Goal: Task Accomplishment & Management: Use online tool/utility

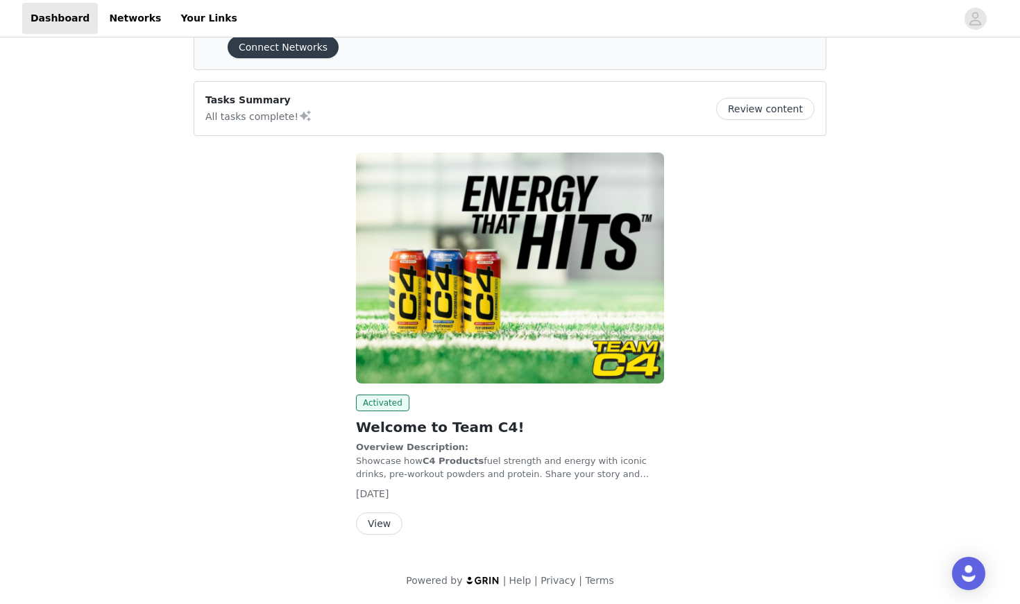
scroll to position [68, 0]
click at [781, 112] on button "Review content" at bounding box center [765, 110] width 99 height 22
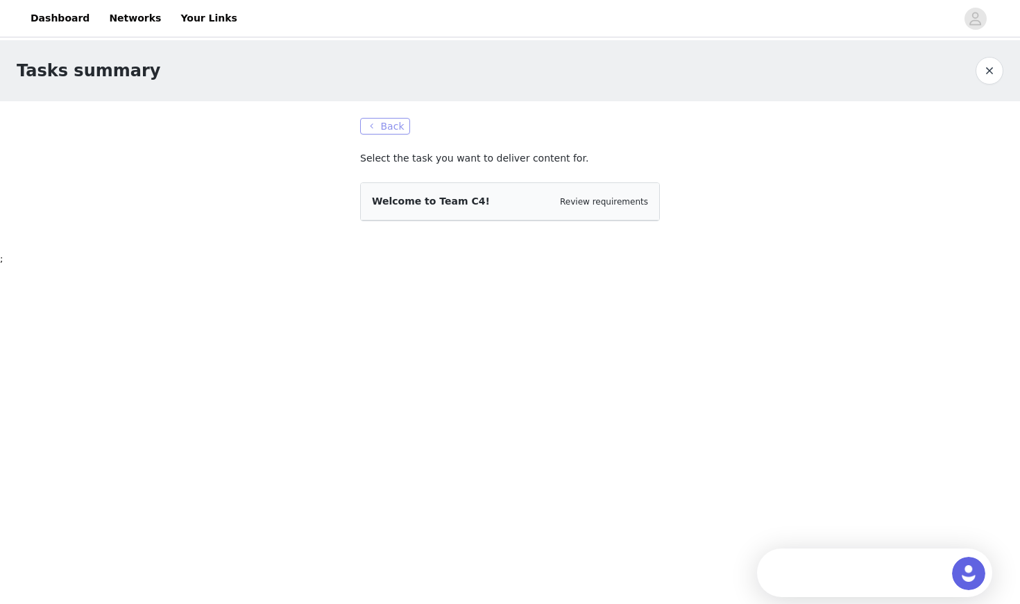
click at [394, 131] on button "Back" at bounding box center [385, 126] width 50 height 17
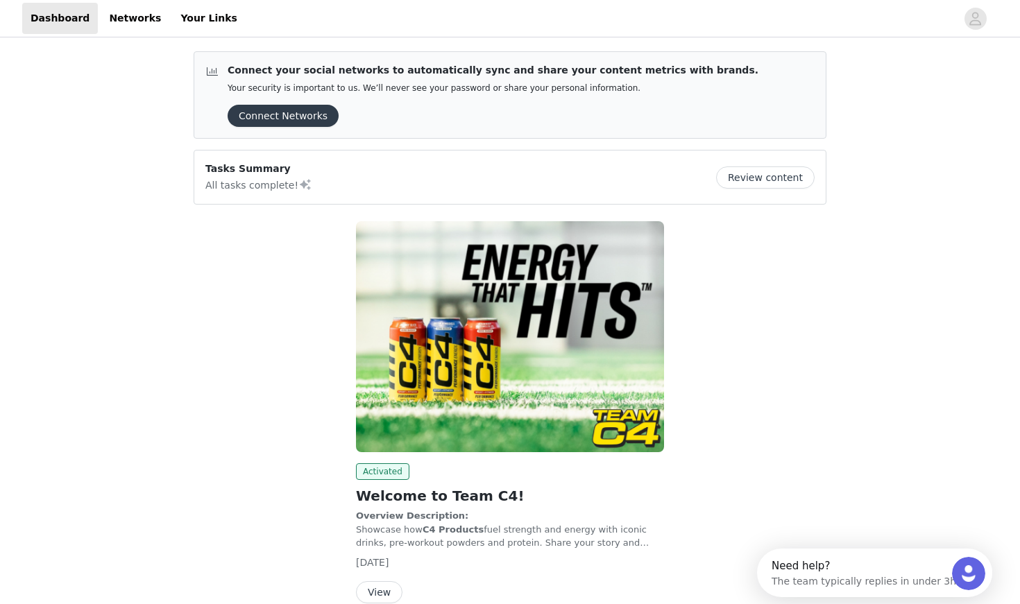
click at [375, 542] on button "View" at bounding box center [379, 592] width 46 height 22
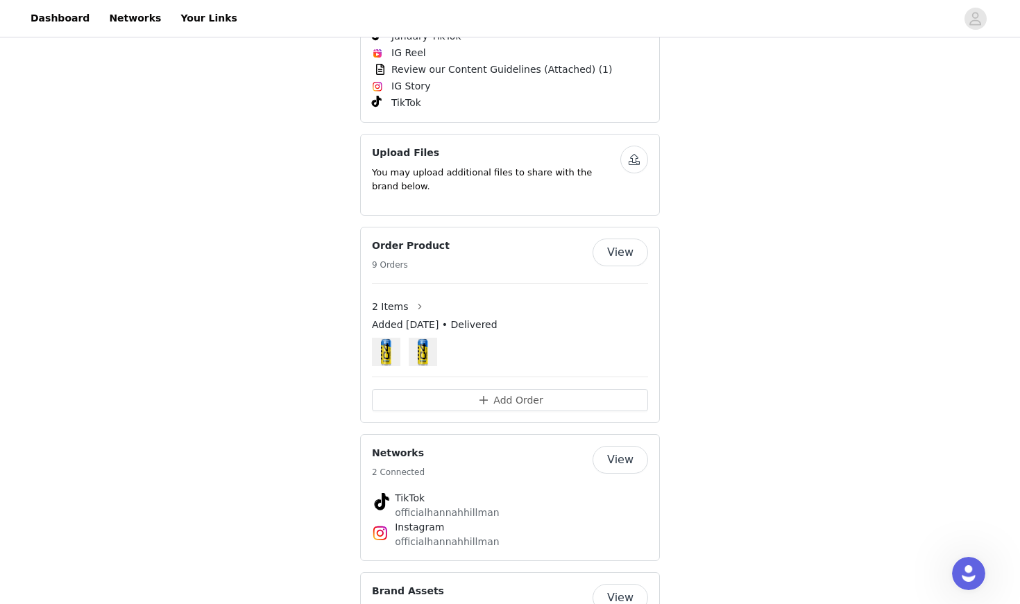
scroll to position [970, 0]
click at [602, 268] on button "View" at bounding box center [620, 254] width 56 height 28
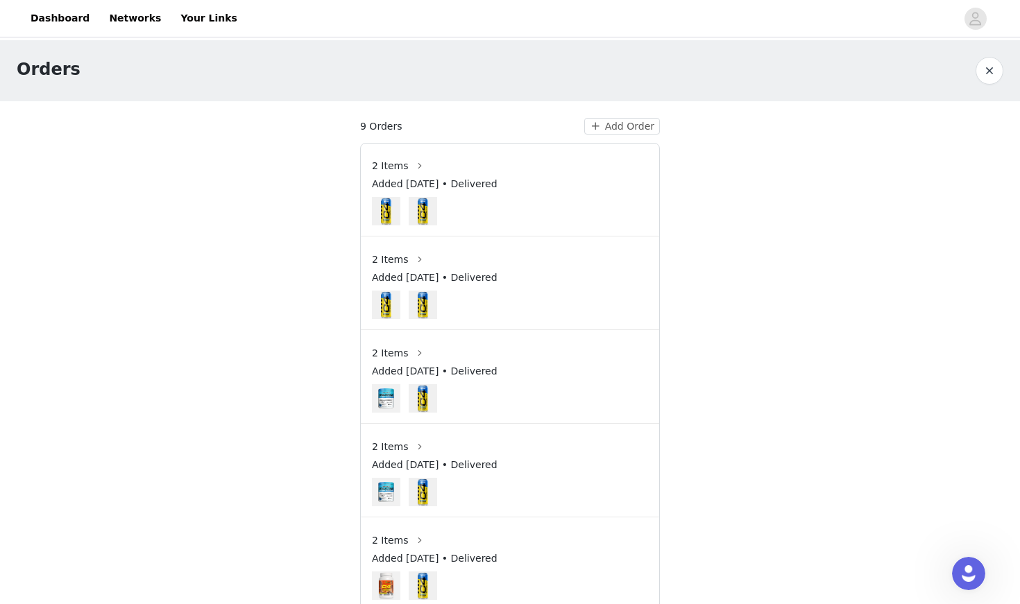
click at [823, 71] on button "button" at bounding box center [989, 71] width 28 height 28
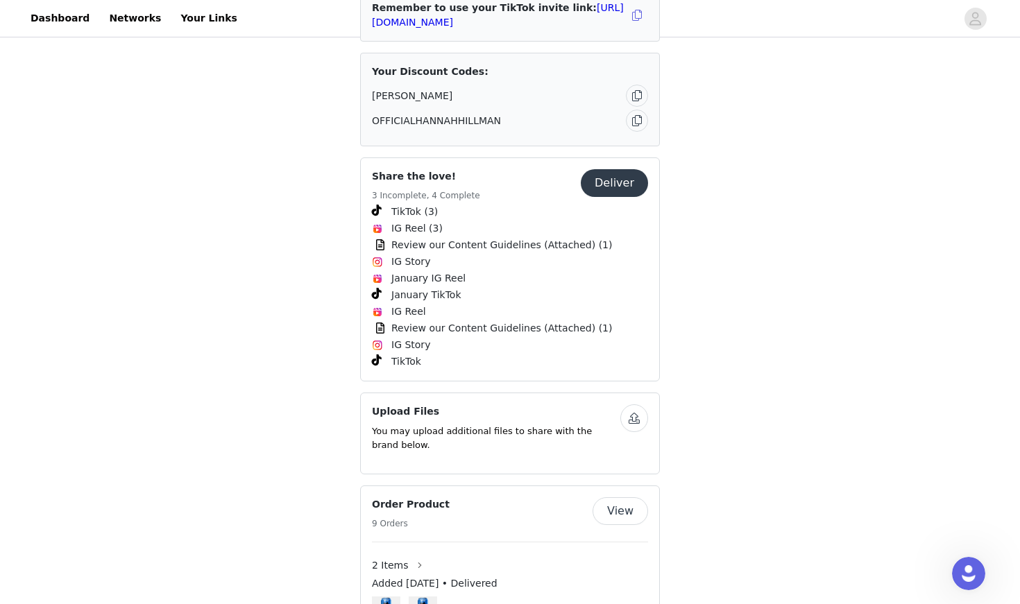
scroll to position [710, 0]
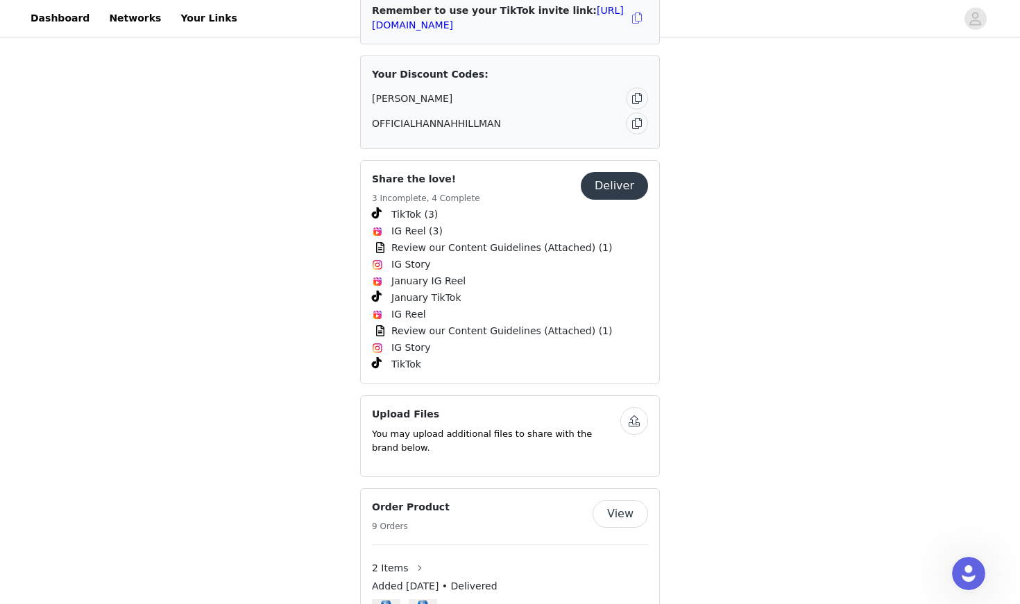
click at [627, 200] on button "Deliver" at bounding box center [614, 186] width 67 height 28
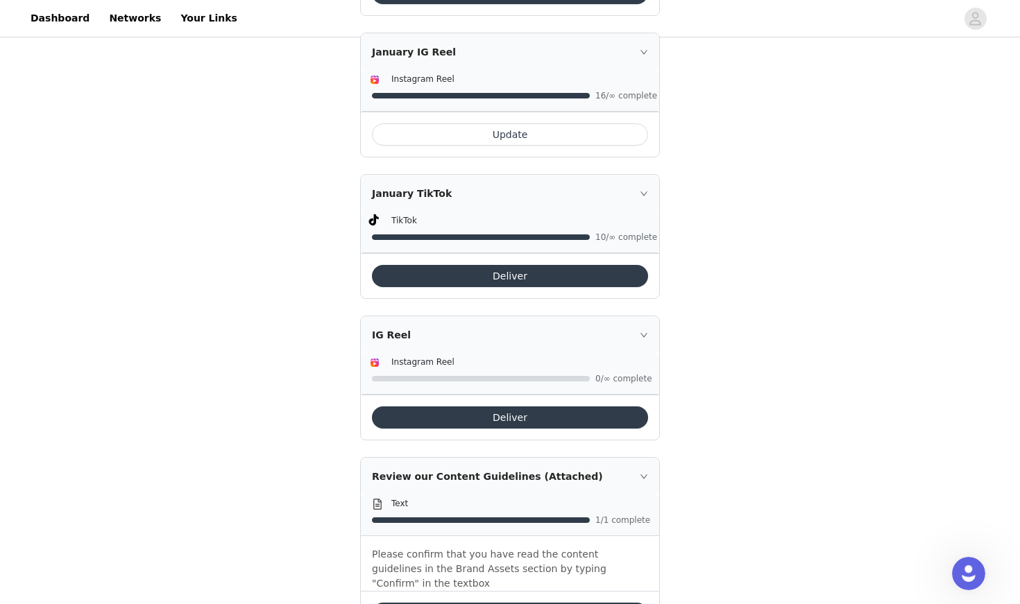
scroll to position [1097, 0]
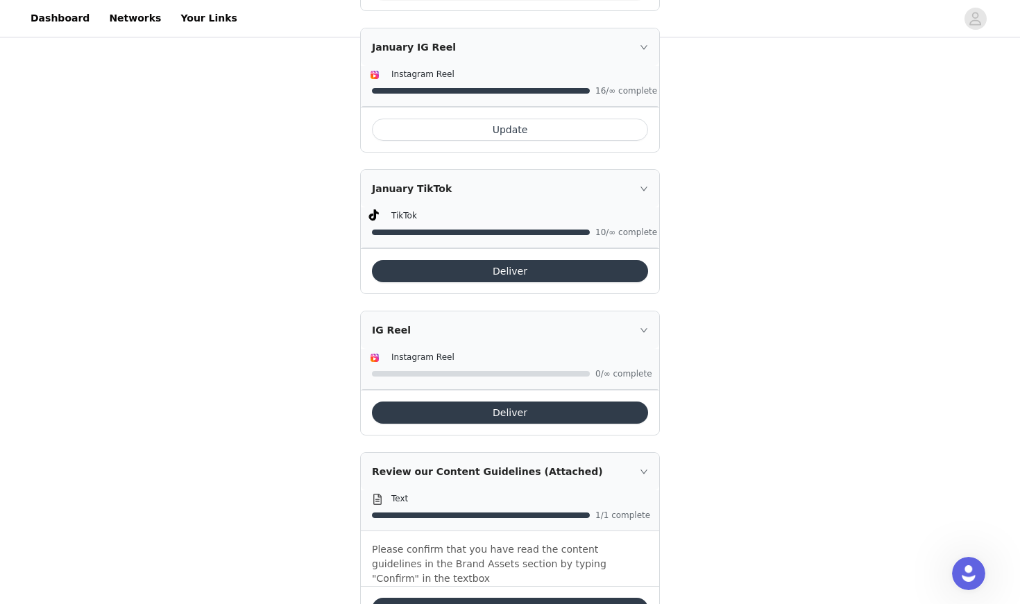
click at [528, 119] on button "Update" at bounding box center [510, 130] width 276 height 22
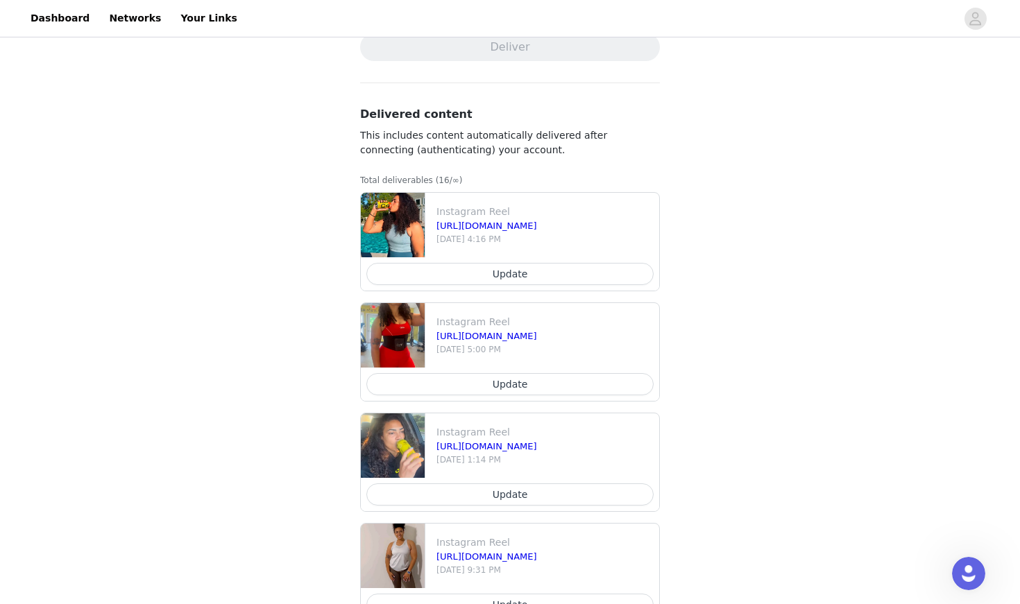
scroll to position [291, 0]
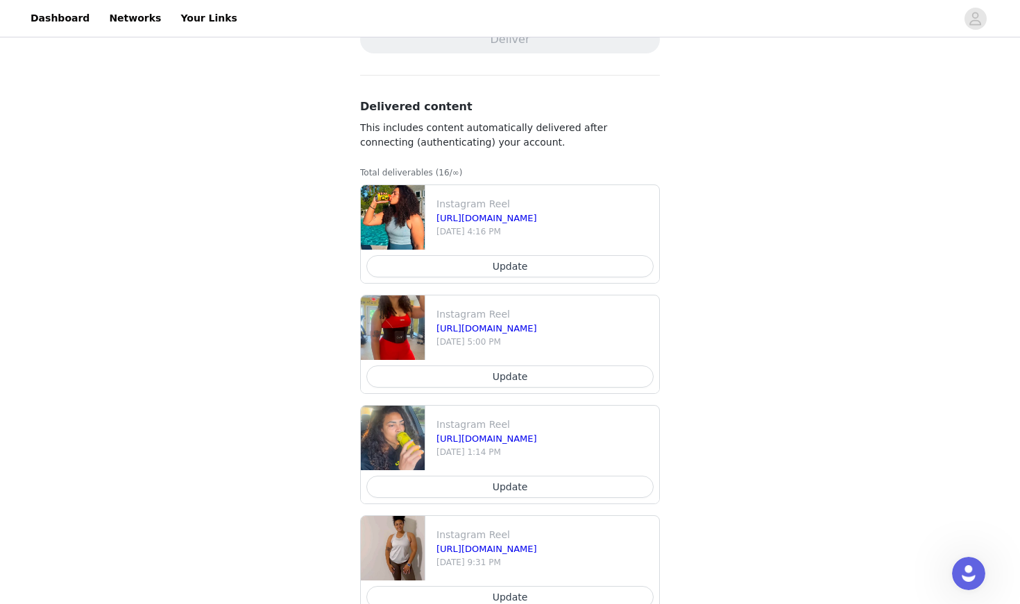
click at [557, 262] on button "Update" at bounding box center [509, 266] width 287 height 22
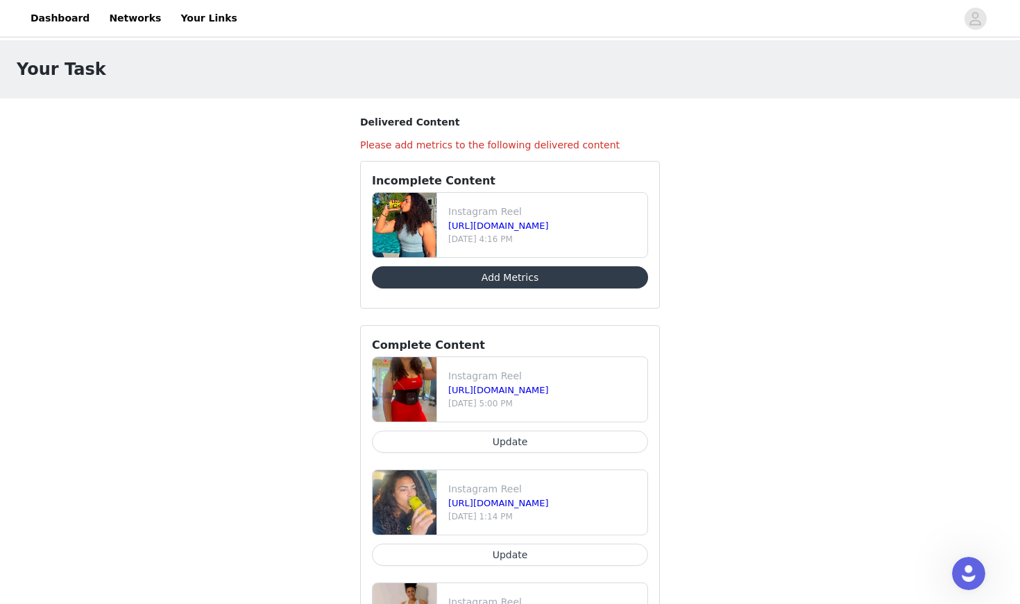
click at [520, 280] on button "Add Metrics" at bounding box center [510, 277] width 276 height 22
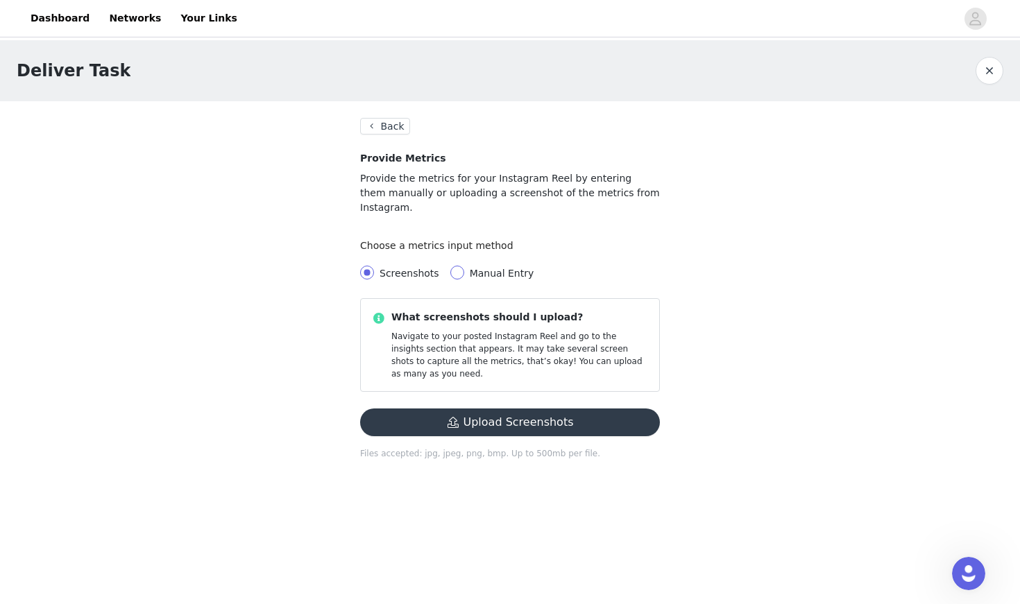
click at [456, 266] on span at bounding box center [457, 273] width 14 height 14
click at [456, 266] on input "Manual Entry" at bounding box center [457, 273] width 14 height 14
radio input "true"
radio input "false"
radio input "true"
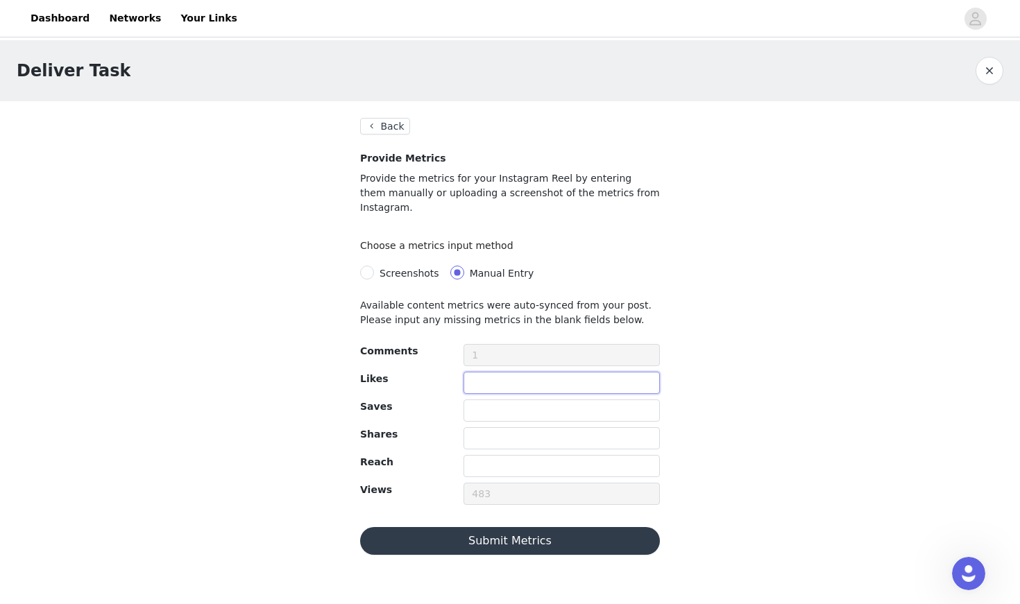
click at [493, 372] on input "text" at bounding box center [561, 383] width 196 height 22
type input "32"
click at [484, 400] on input "text" at bounding box center [561, 411] width 196 height 22
click at [481, 427] on input "text" at bounding box center [561, 438] width 196 height 22
click at [477, 455] on input "text" at bounding box center [561, 466] width 196 height 22
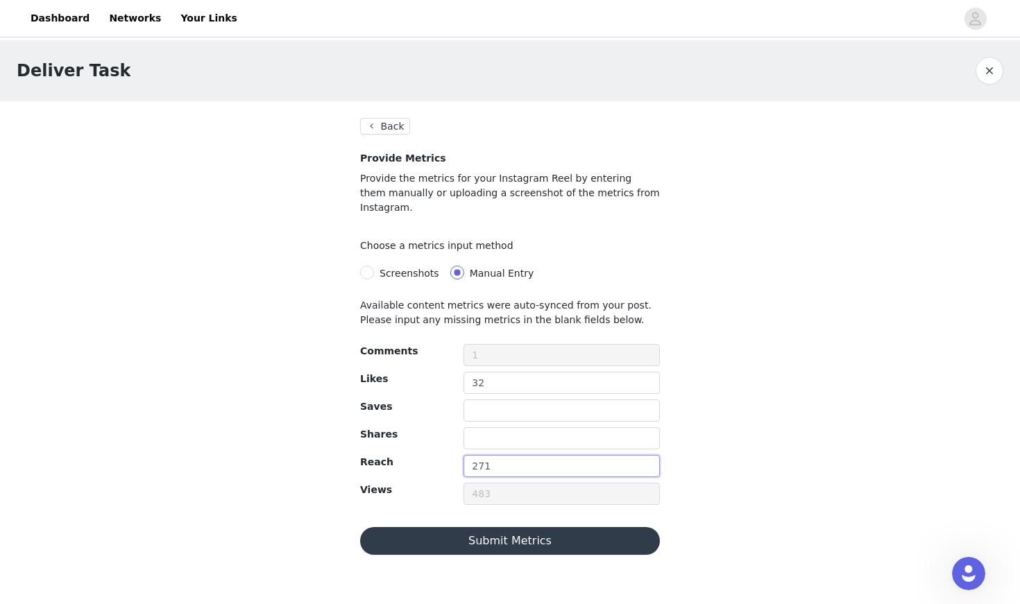
type input "271"
click at [529, 528] on button "Submit Metrics" at bounding box center [510, 541] width 300 height 28
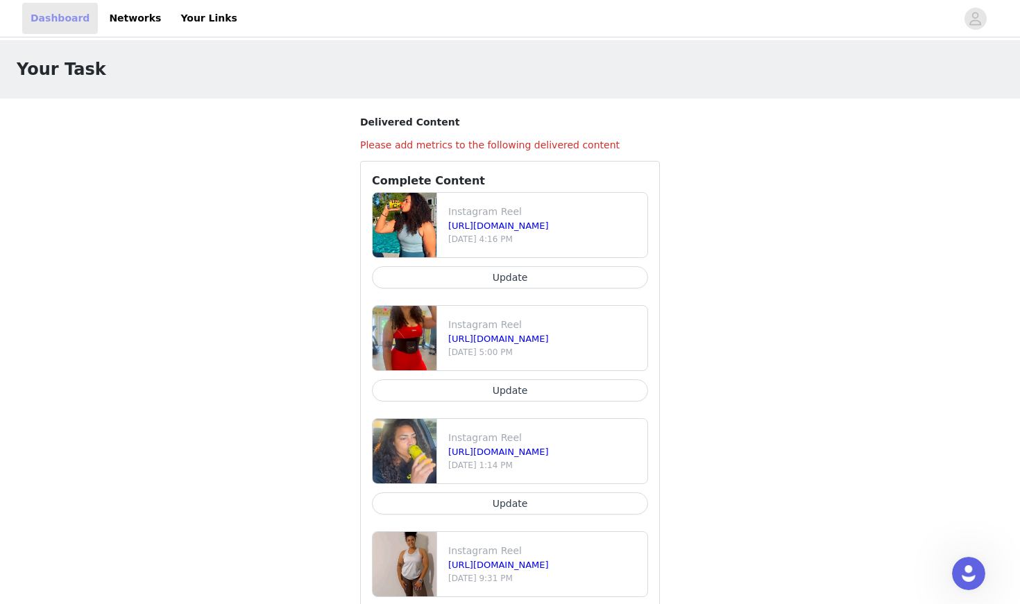
click at [63, 15] on link "Dashboard" at bounding box center [60, 18] width 76 height 31
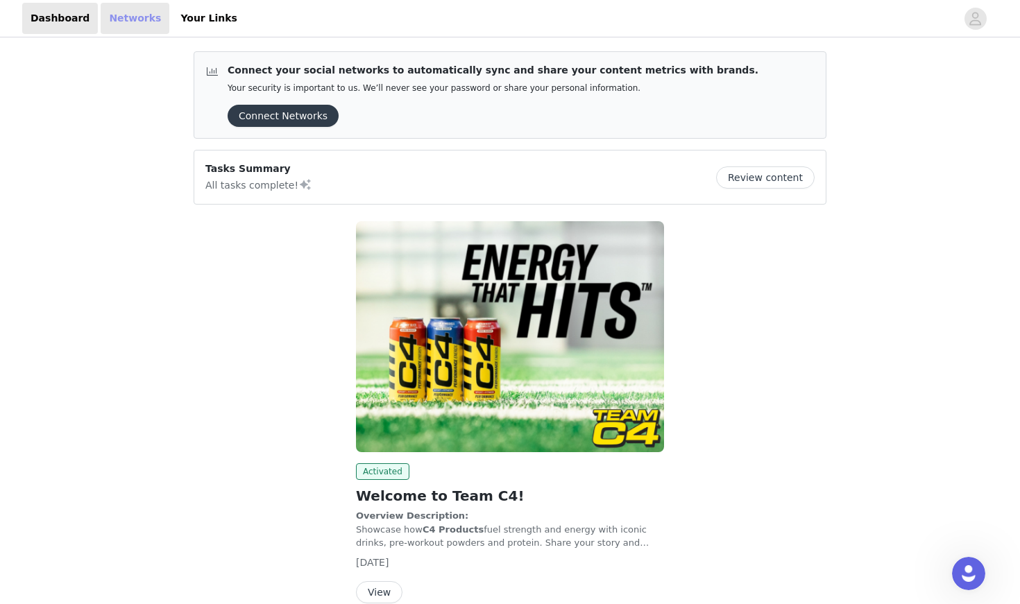
click at [133, 18] on link "Networks" at bounding box center [135, 18] width 69 height 31
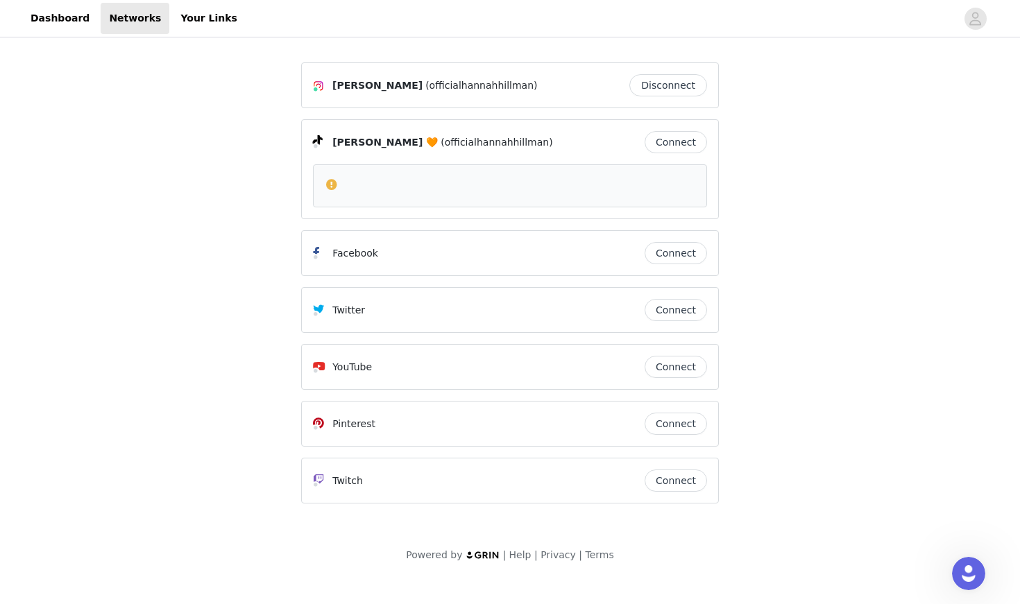
click at [672, 148] on button "Connect" at bounding box center [676, 142] width 62 height 22
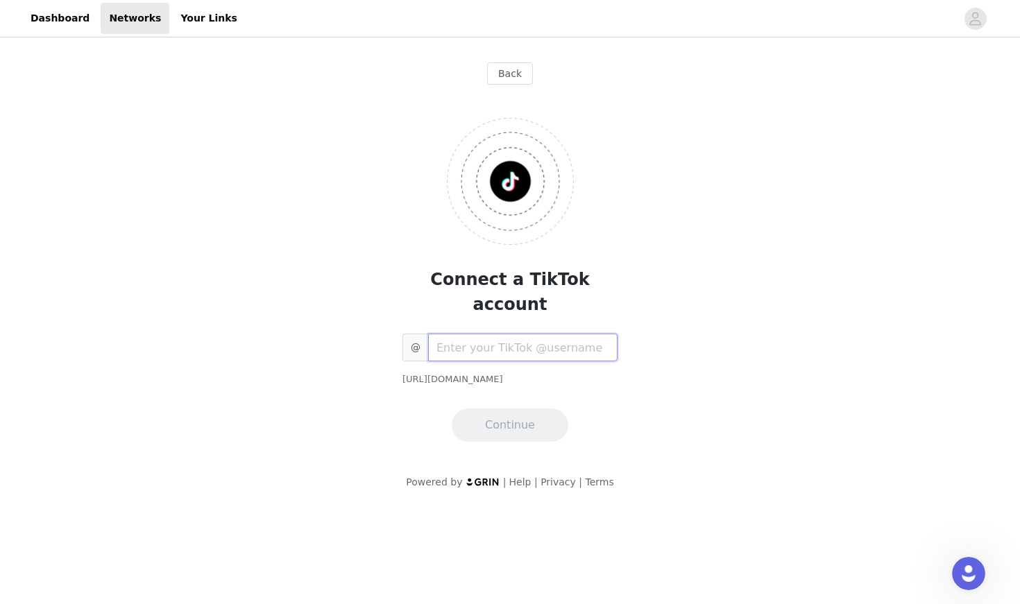
type input "@"
type input "officialhannahhillman"
click at [518, 409] on button "Continue" at bounding box center [510, 425] width 117 height 33
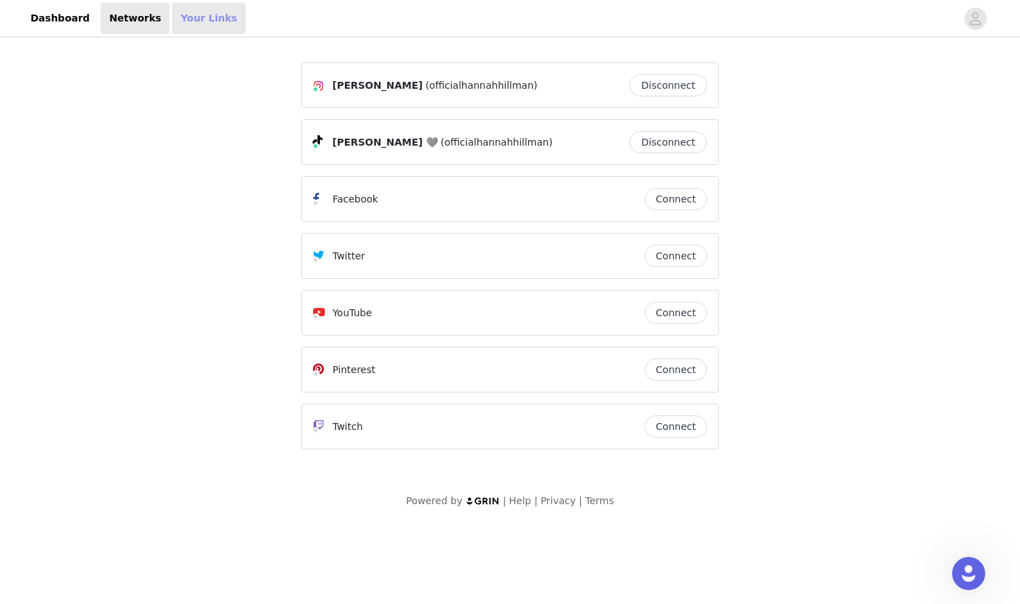
click at [193, 22] on link "Your Links" at bounding box center [209, 18] width 74 height 31
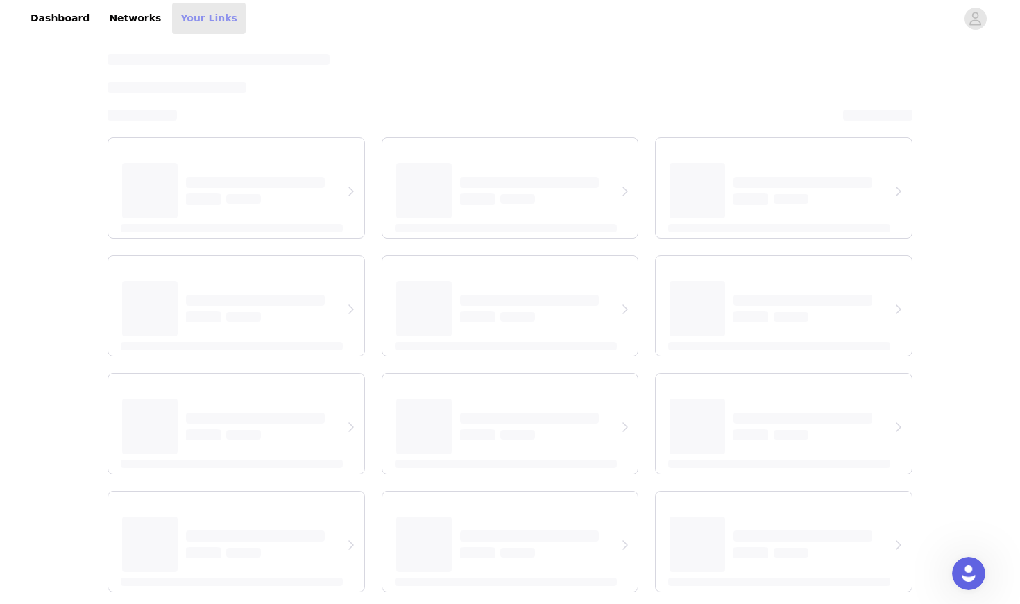
select select "12"
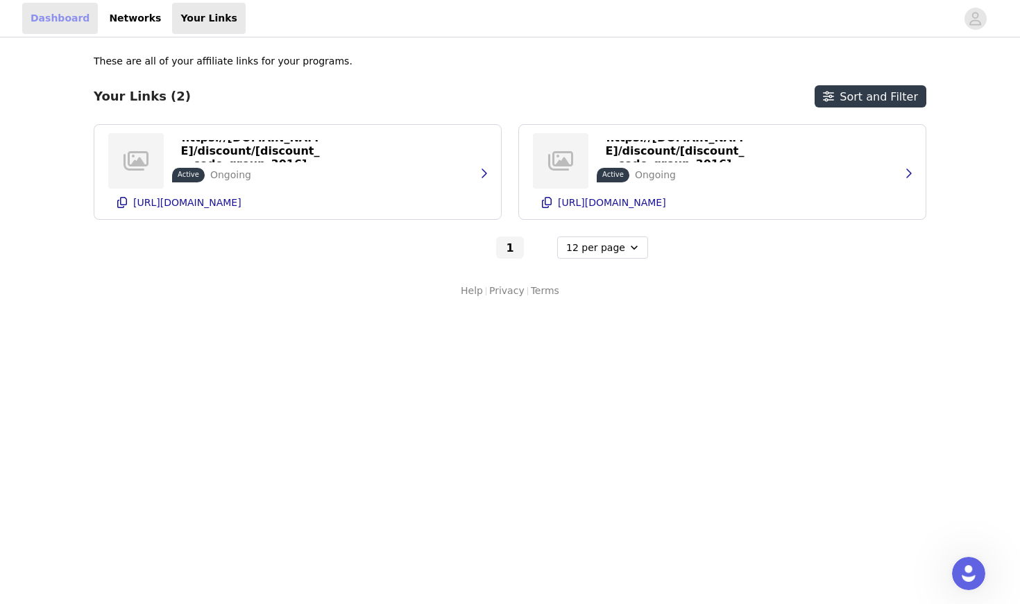
click at [34, 20] on link "Dashboard" at bounding box center [60, 18] width 76 height 31
